Goal: Information Seeking & Learning: Learn about a topic

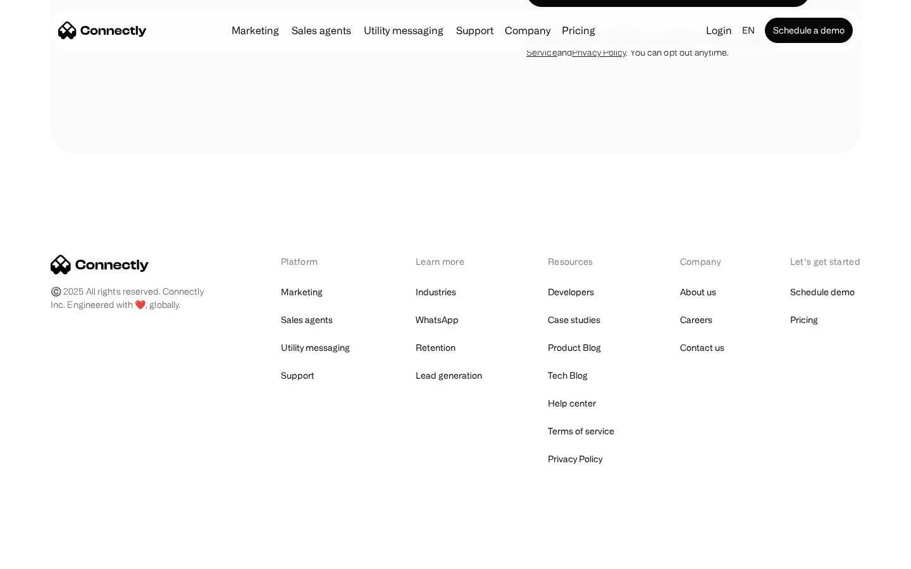
scroll to position [4499, 0]
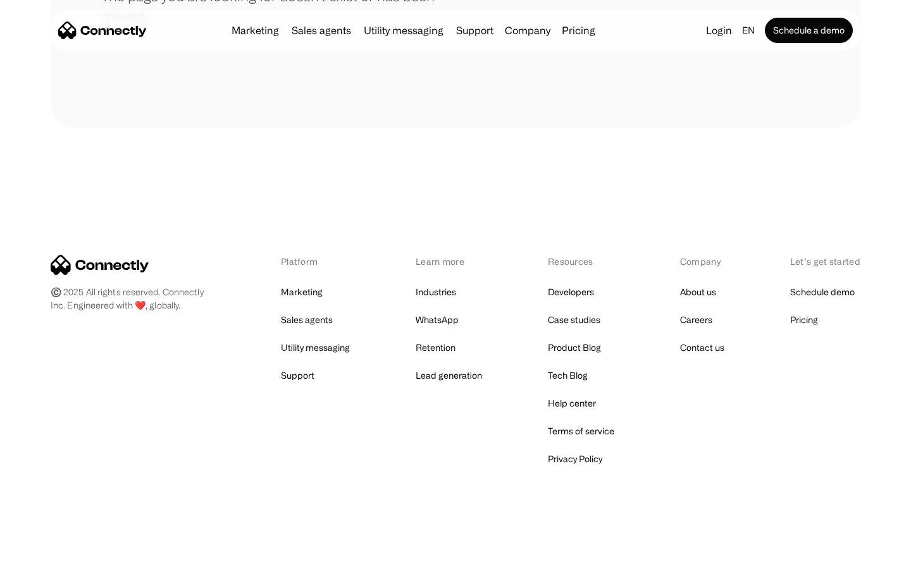
scroll to position [231, 0]
